Goal: Task Accomplishment & Management: Manage account settings

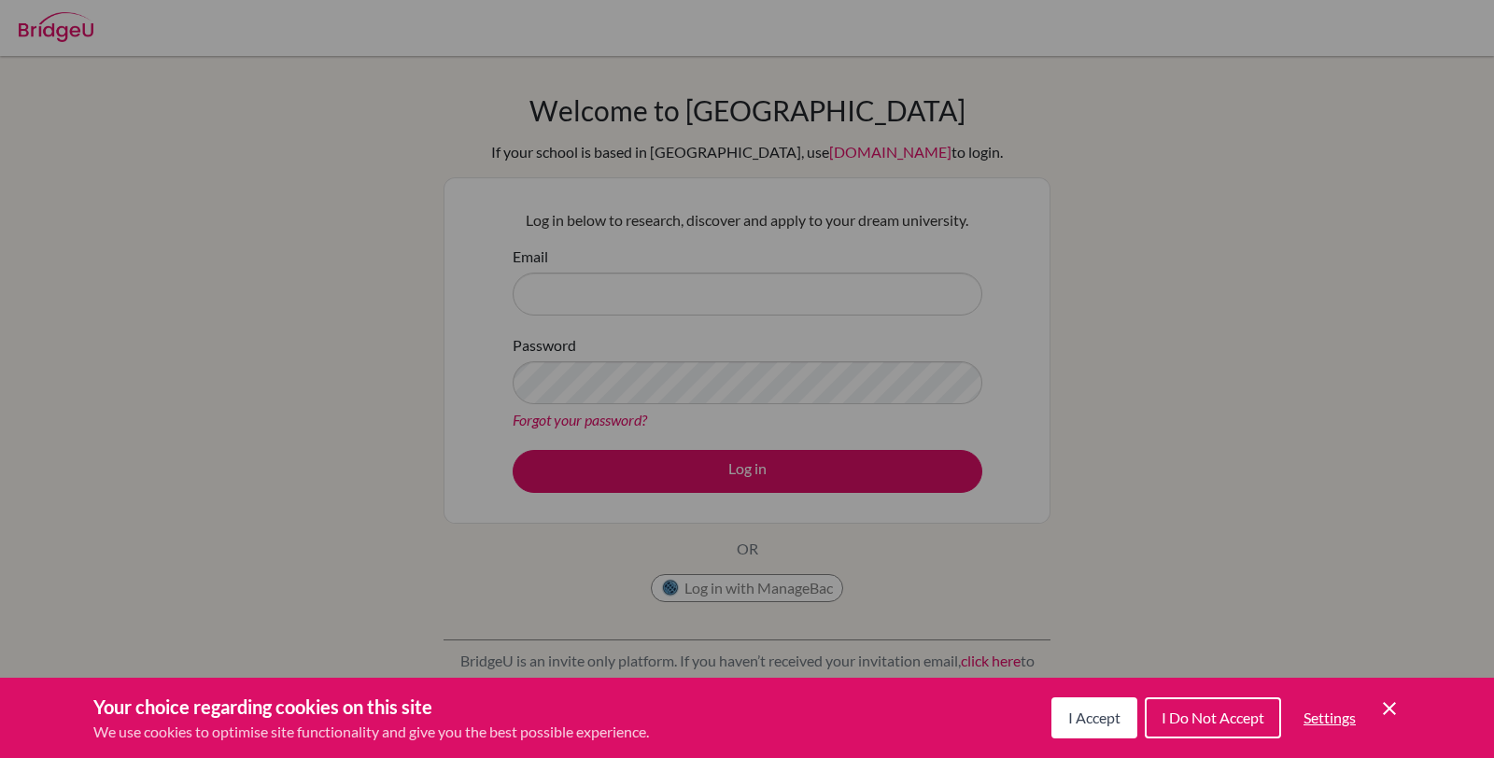
click at [1193, 722] on span "I Do Not Accept" at bounding box center [1213, 718] width 103 height 18
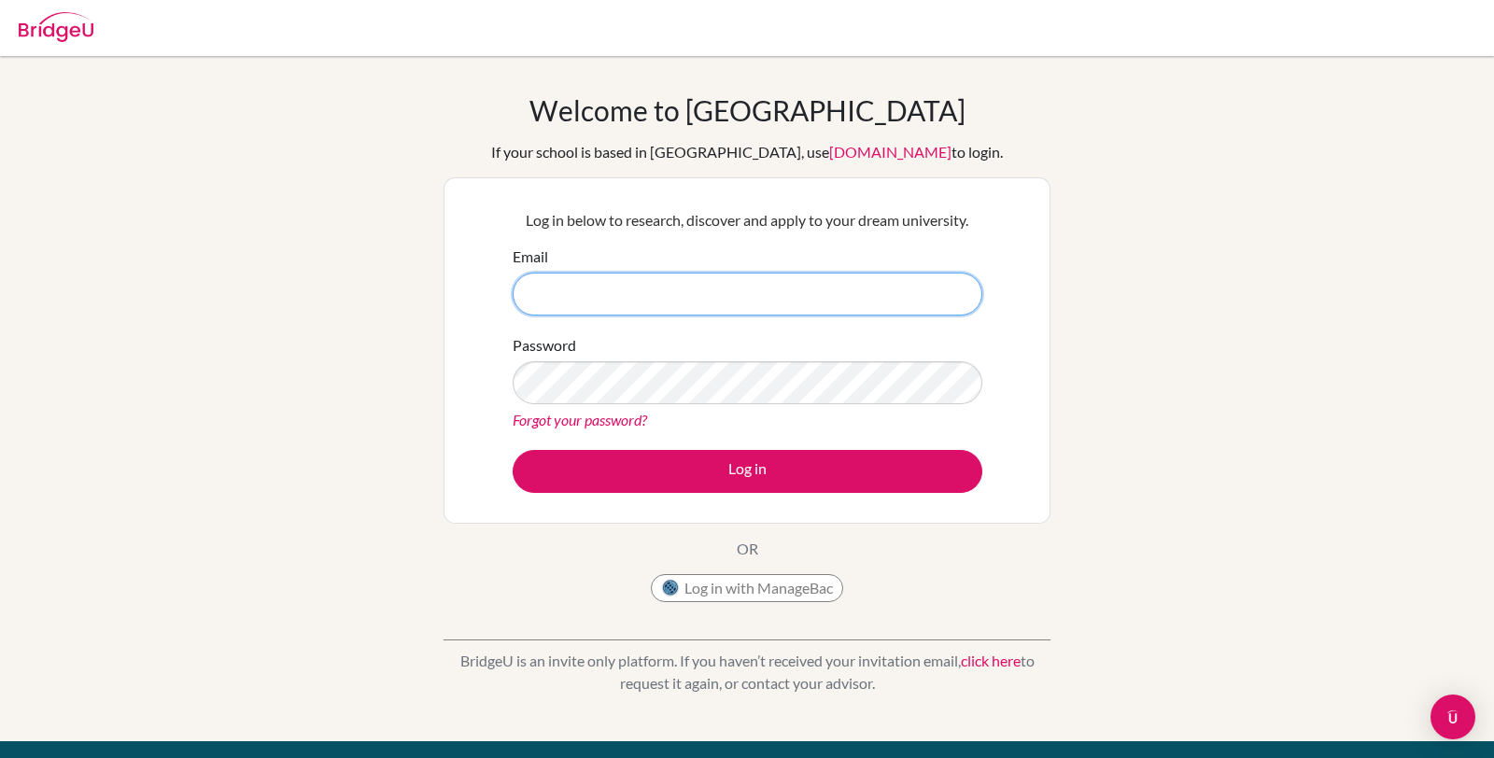
click at [669, 291] on input "Email" at bounding box center [748, 294] width 470 height 43
type input "h"
click at [800, 93] on h1 "Welcome to BridgeU" at bounding box center [747, 110] width 436 height 34
click at [753, 289] on input "Email" at bounding box center [748, 294] width 470 height 43
paste input "harmanahluwalia2029@sfhs.in"
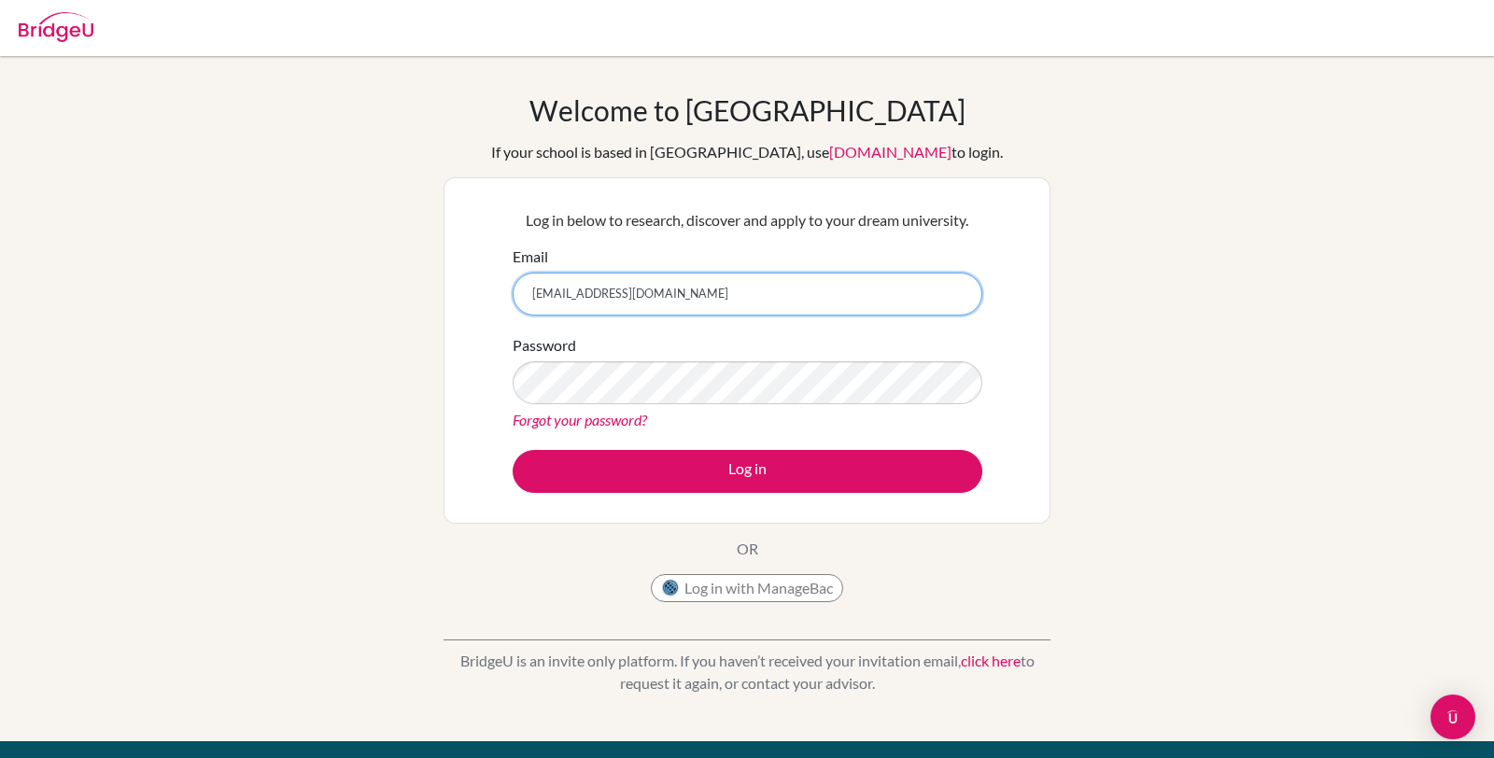
type input "harmanahluwalia2029@sfhs.in"
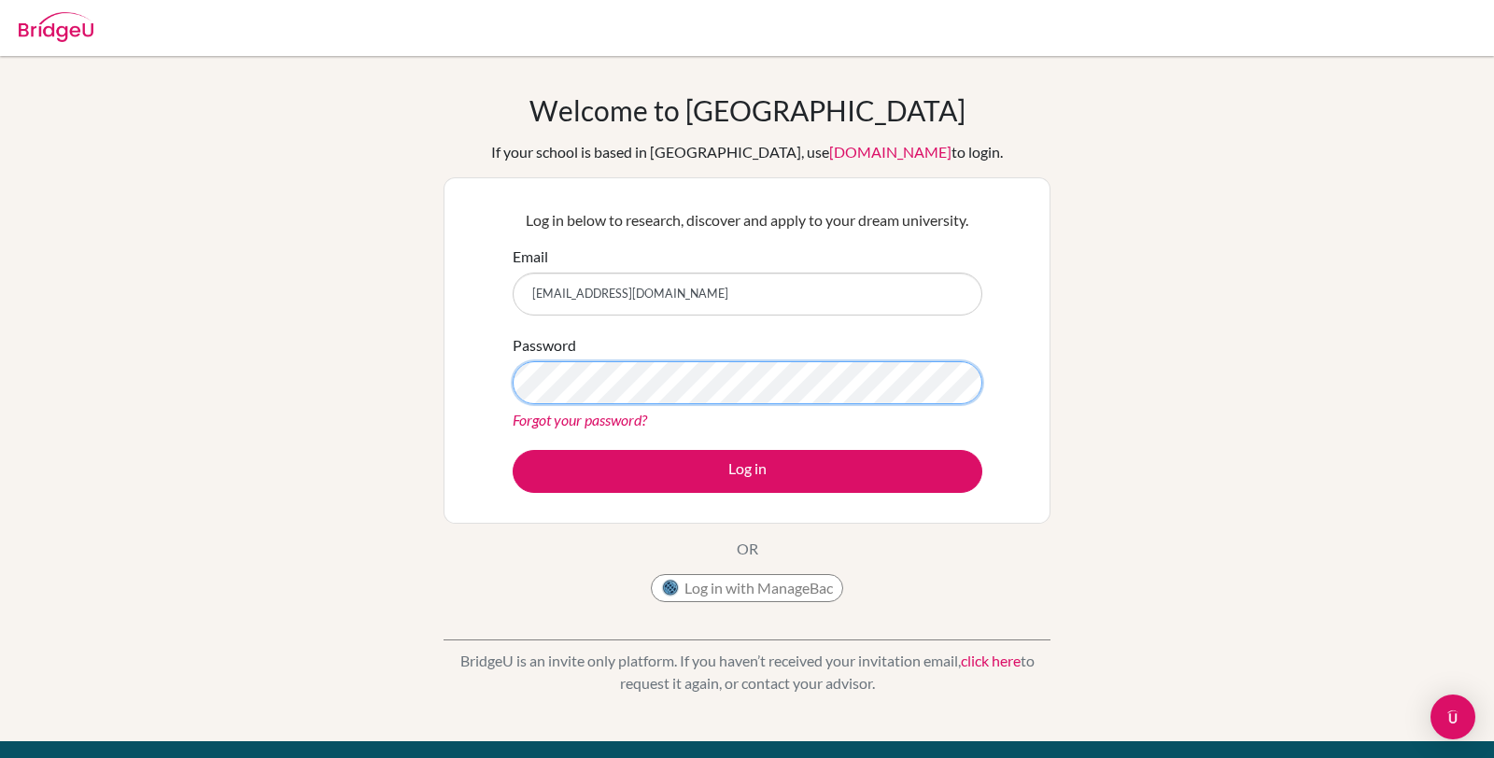
click at [513, 450] on button "Log in" at bounding box center [748, 471] width 470 height 43
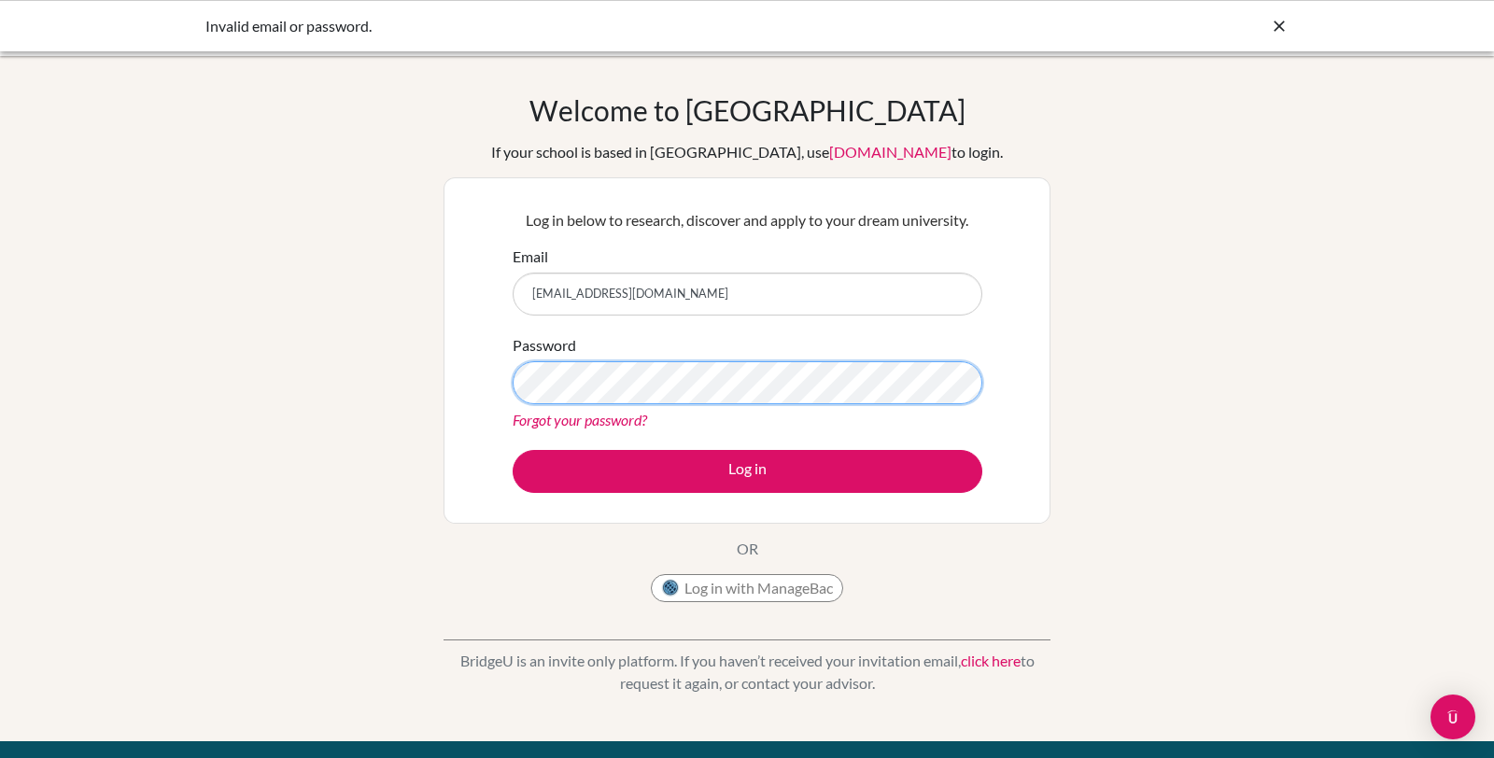
click at [513, 450] on button "Log in" at bounding box center [748, 471] width 470 height 43
click at [551, 421] on link "Forgot your password?" at bounding box center [580, 420] width 134 height 18
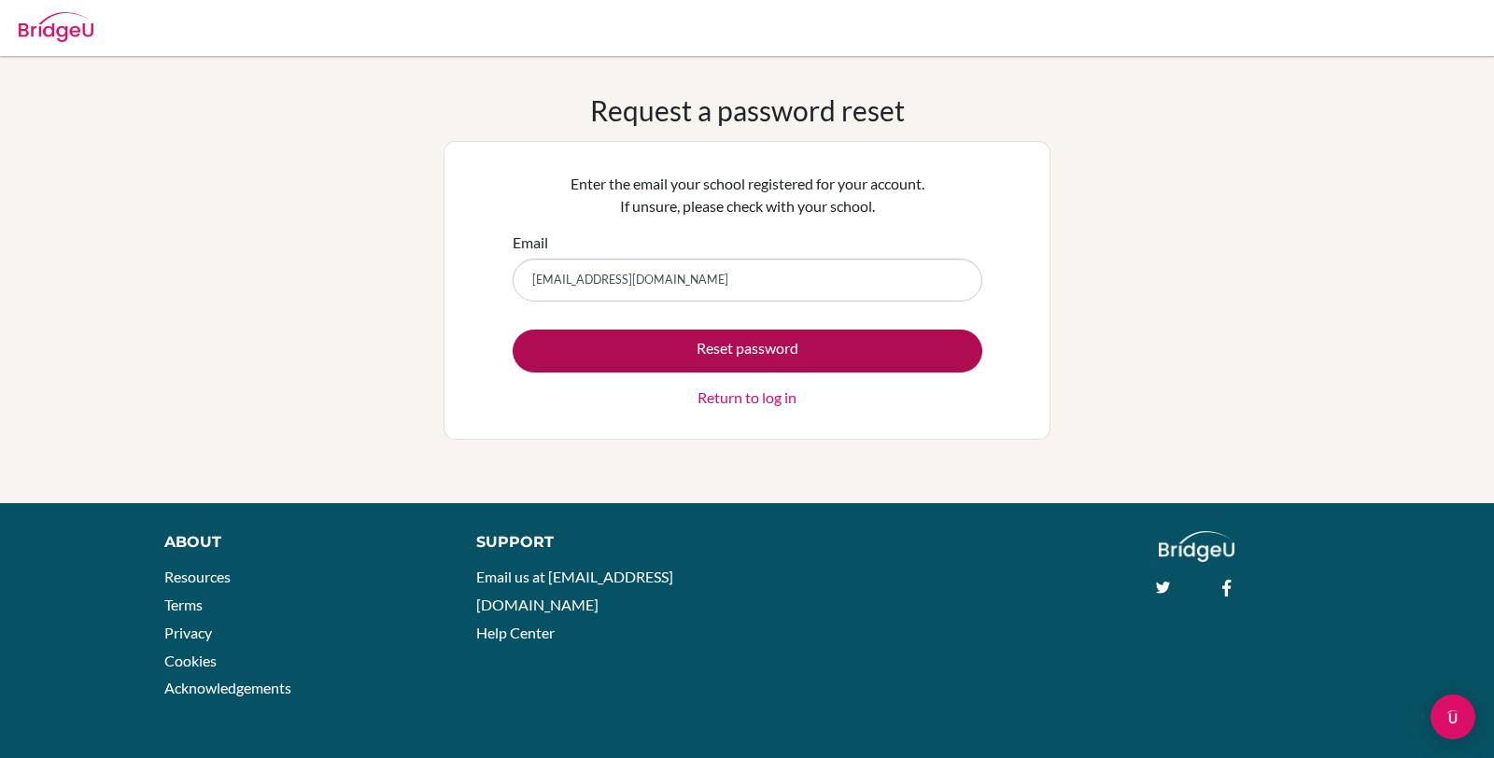
type input "[EMAIL_ADDRESS][DOMAIN_NAME]"
click at [577, 342] on button "Reset password" at bounding box center [748, 351] width 470 height 43
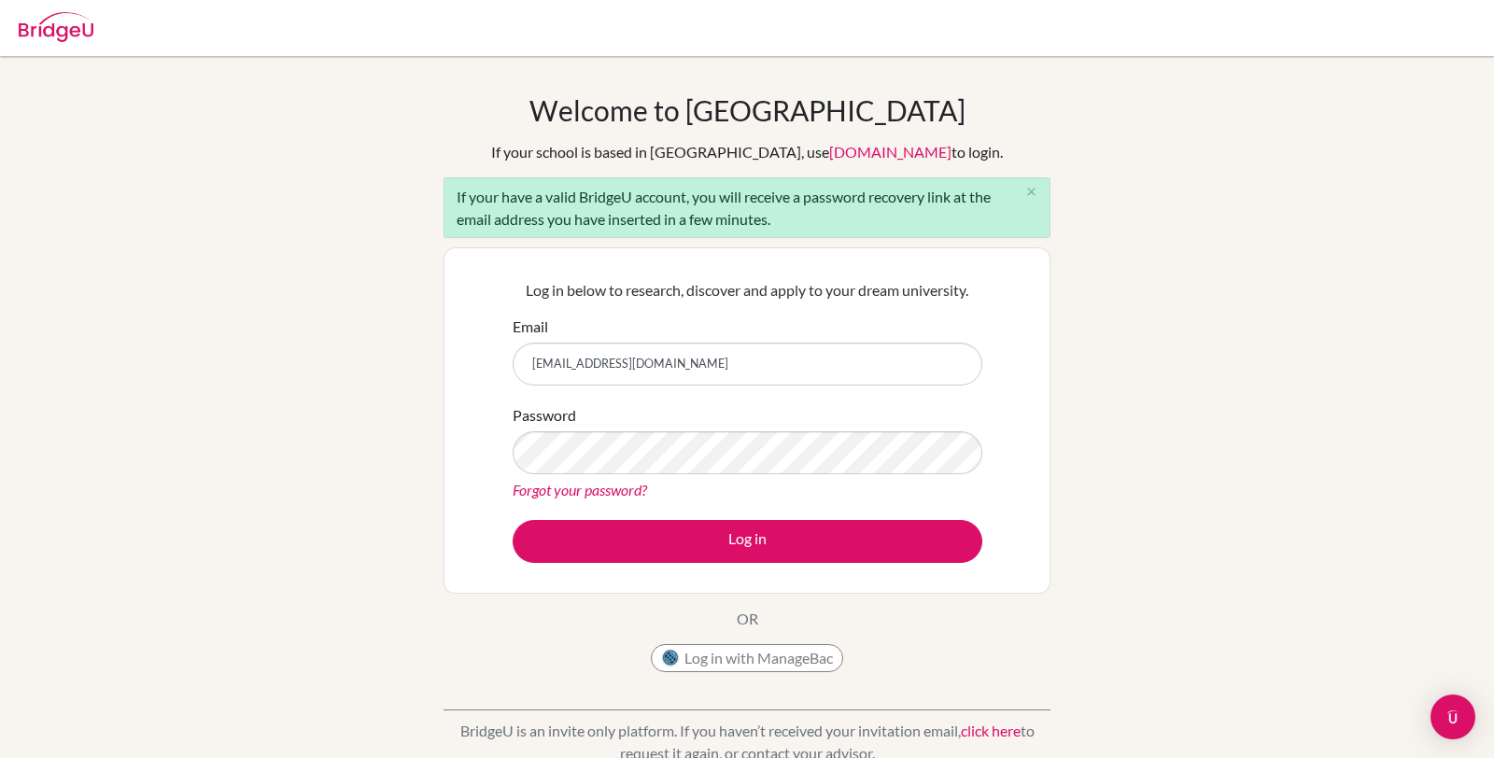
type input "harmanahluwalia2029@sfhs.in"
click at [513, 520] on button "Log in" at bounding box center [748, 541] width 470 height 43
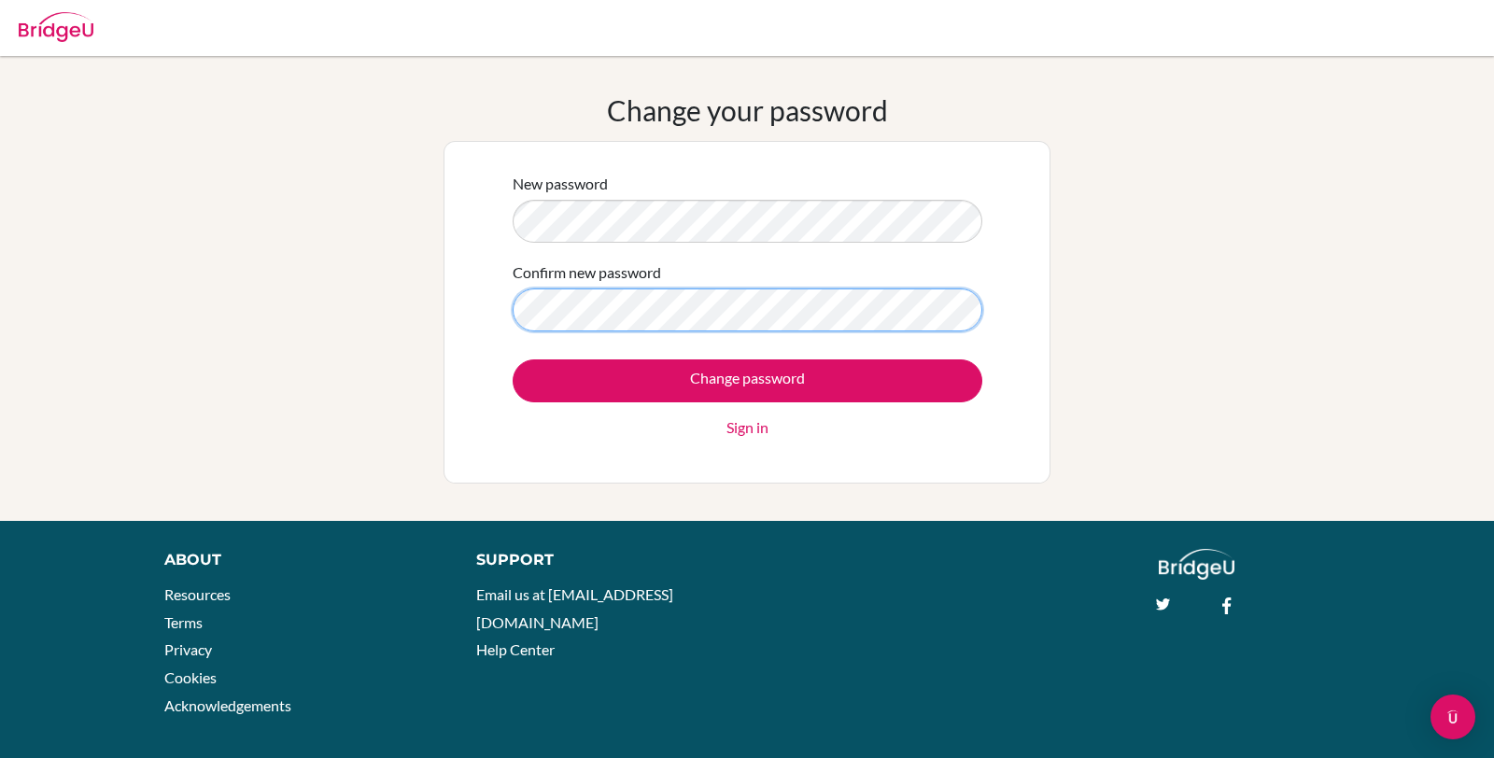
click at [513, 359] on input "Change password" at bounding box center [748, 380] width 470 height 43
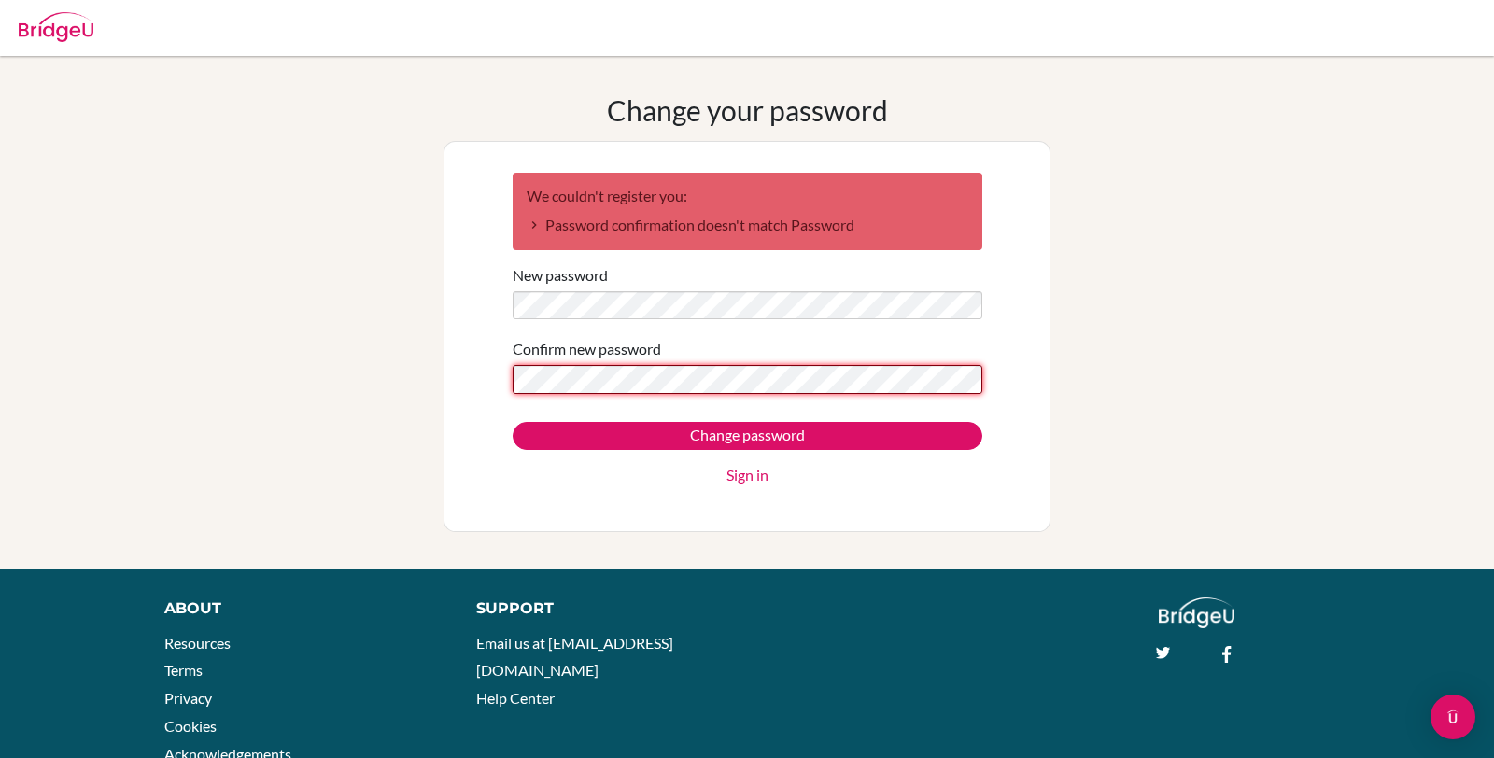
click at [513, 422] on input "Change password" at bounding box center [748, 436] width 470 height 28
